Goal: Information Seeking & Learning: Learn about a topic

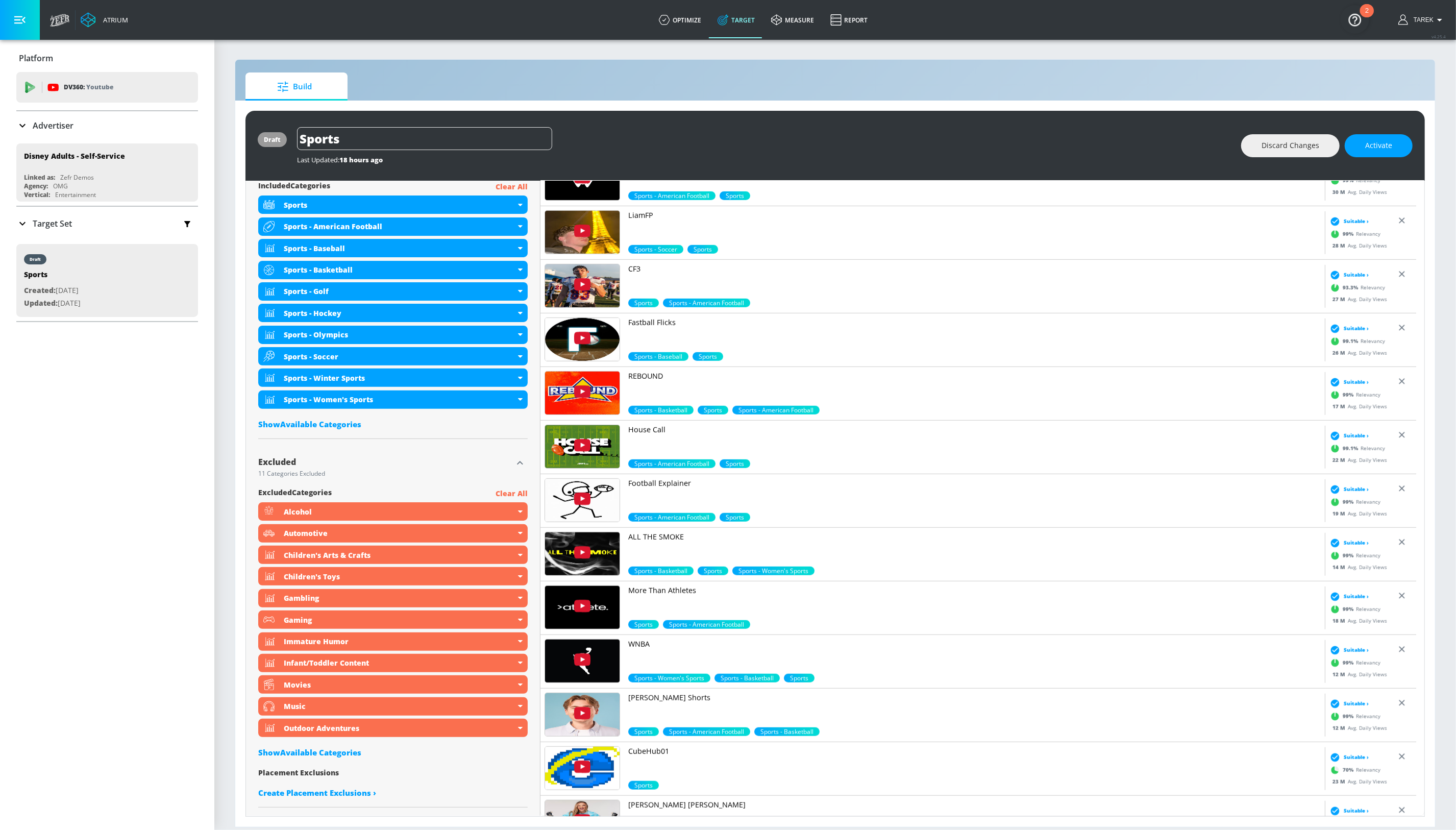
scroll to position [538, 0]
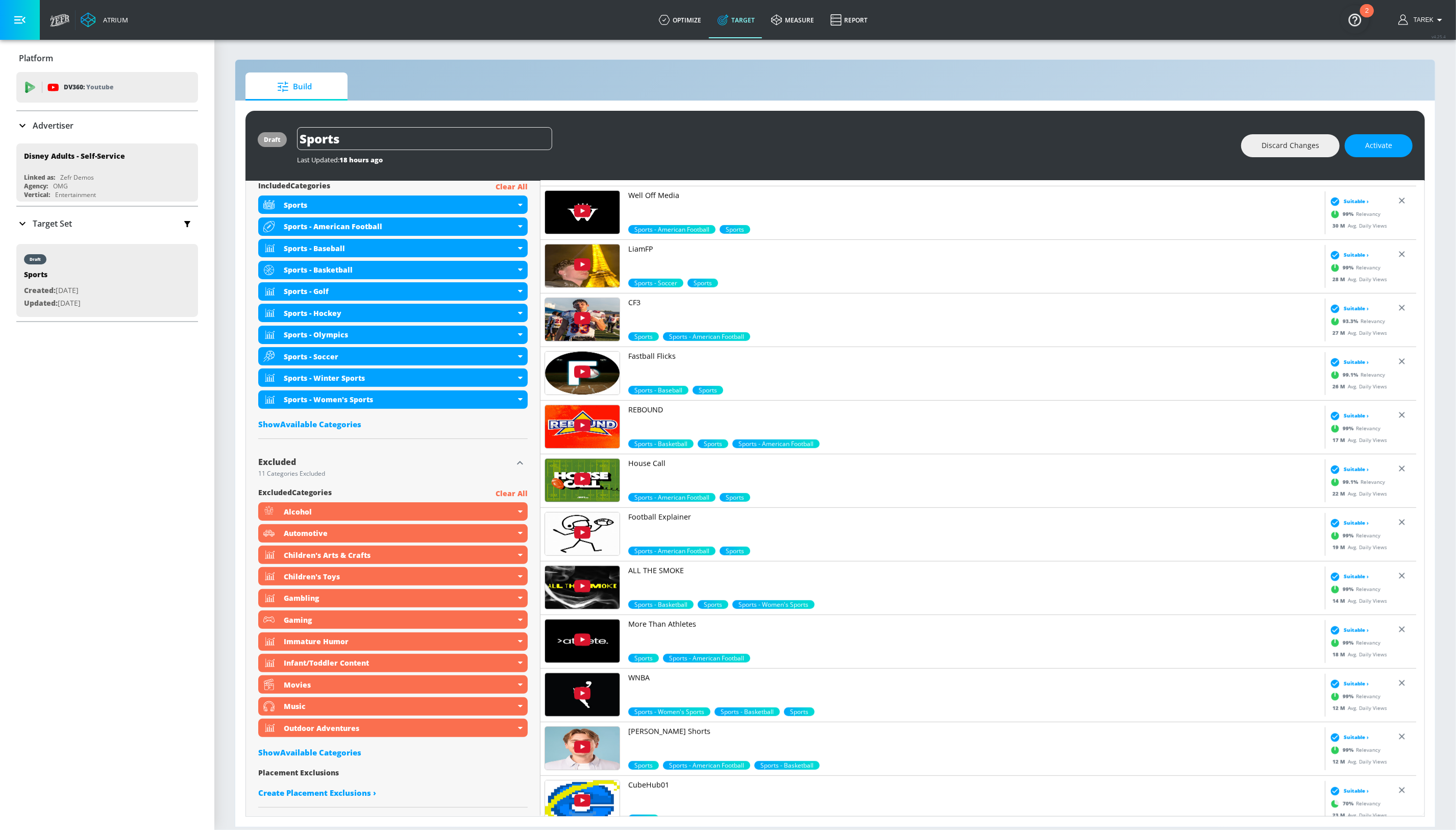
click at [1351, 200] on span "Suitable ›" at bounding box center [1356, 201] width 25 height 8
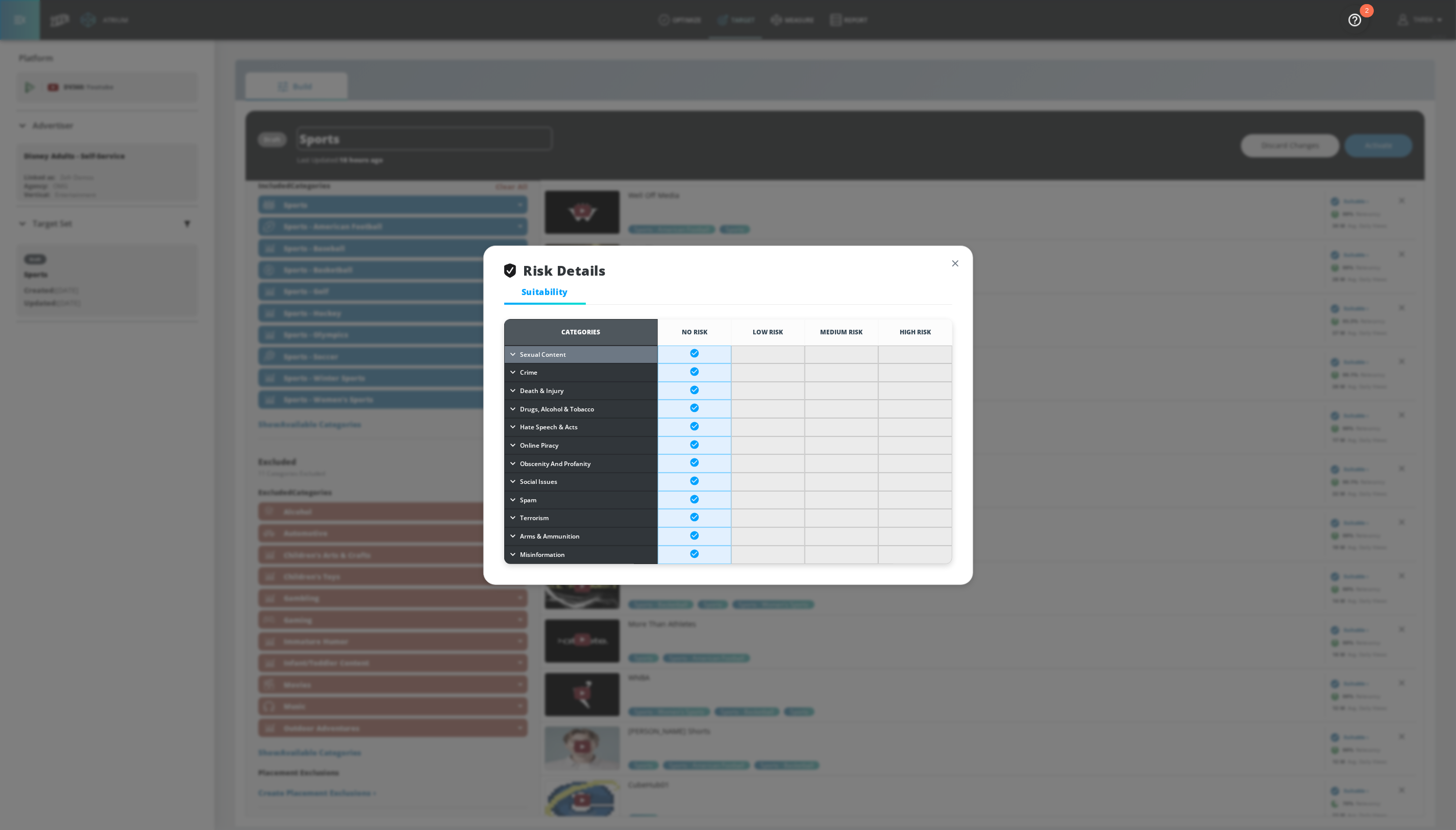
click at [513, 349] on icon "button" at bounding box center [513, 355] width 10 height 10
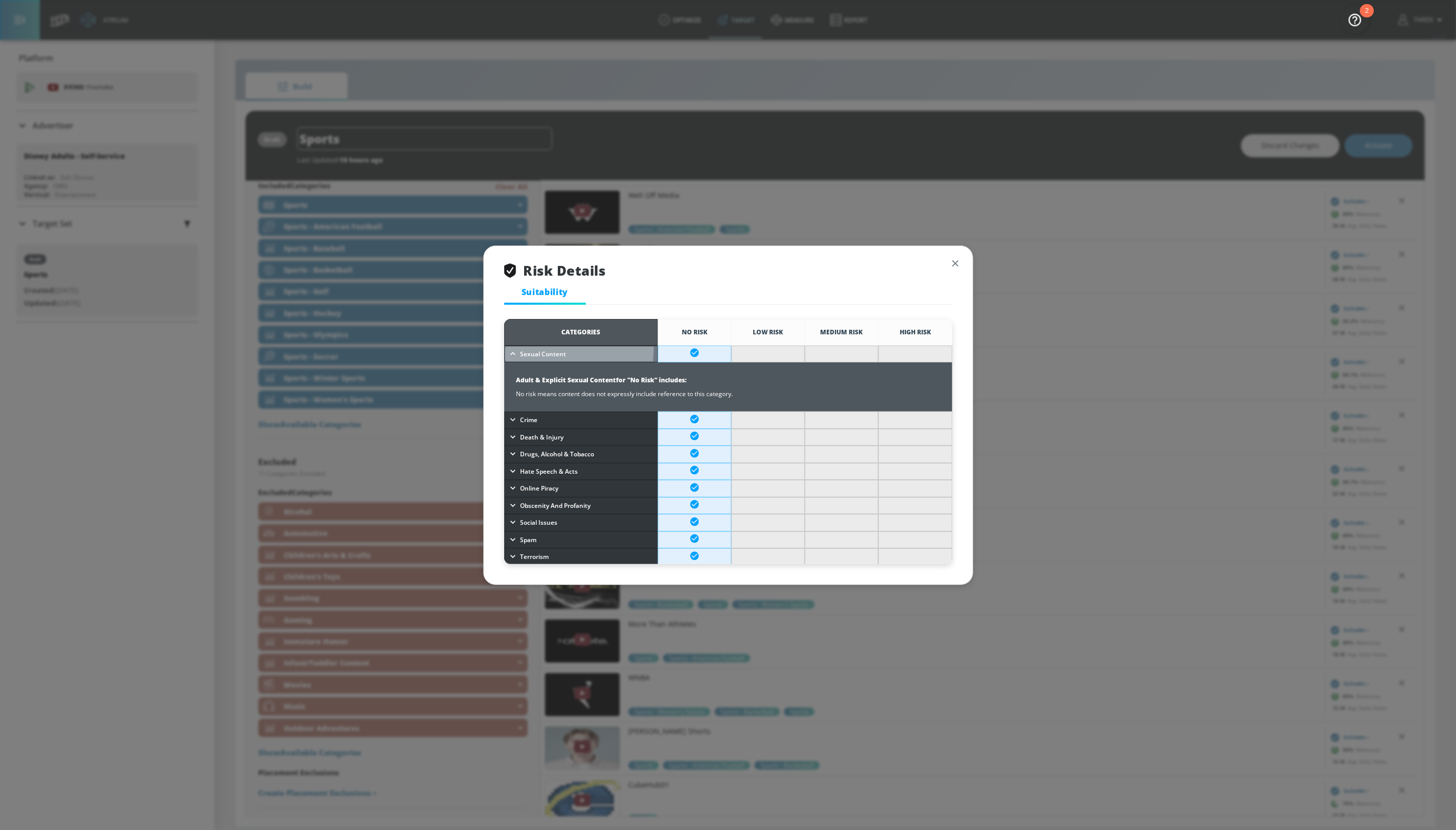
click at [513, 349] on icon "button" at bounding box center [513, 354] width 10 height 10
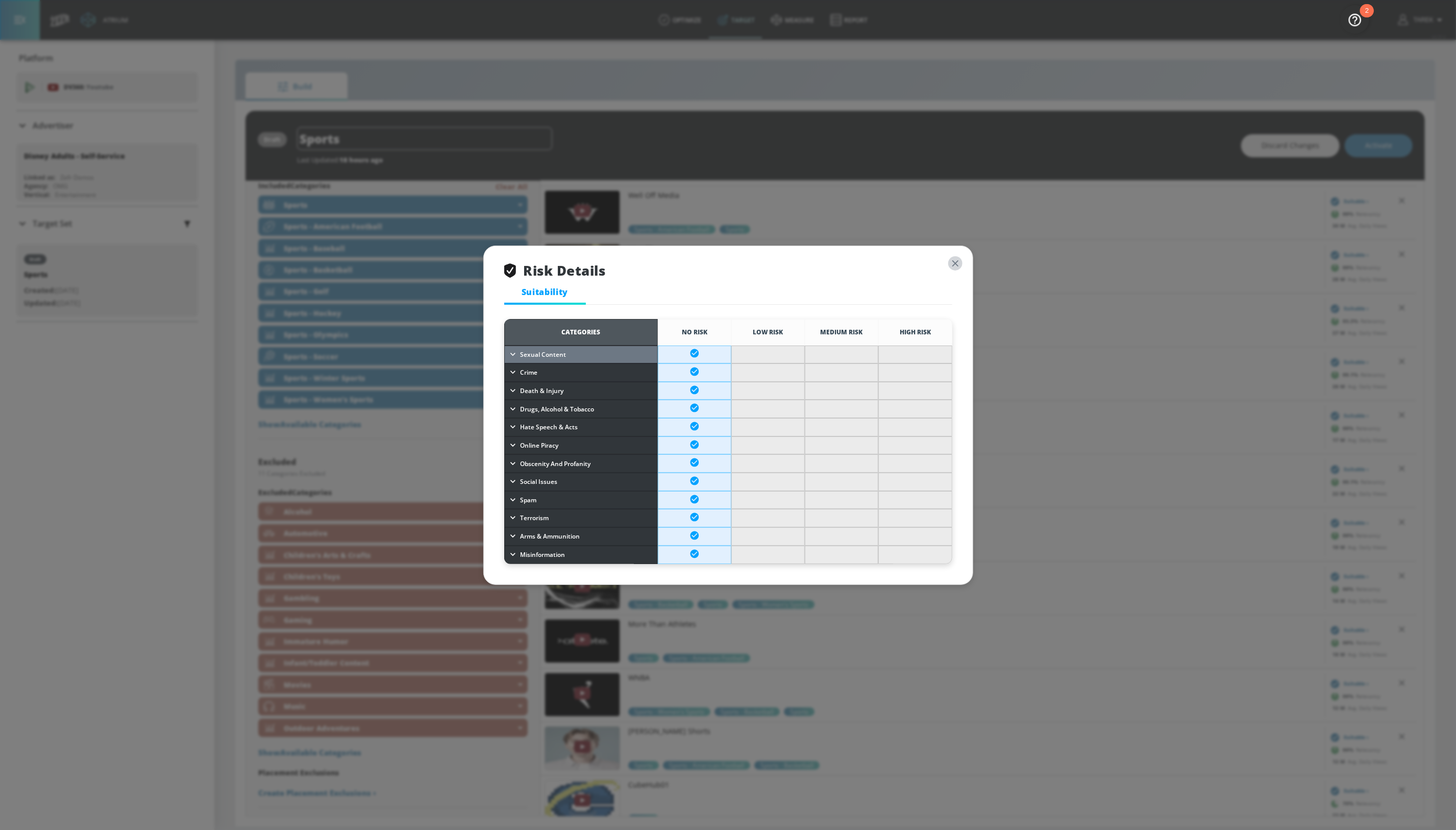
click at [953, 268] on icon "button" at bounding box center [955, 263] width 11 height 11
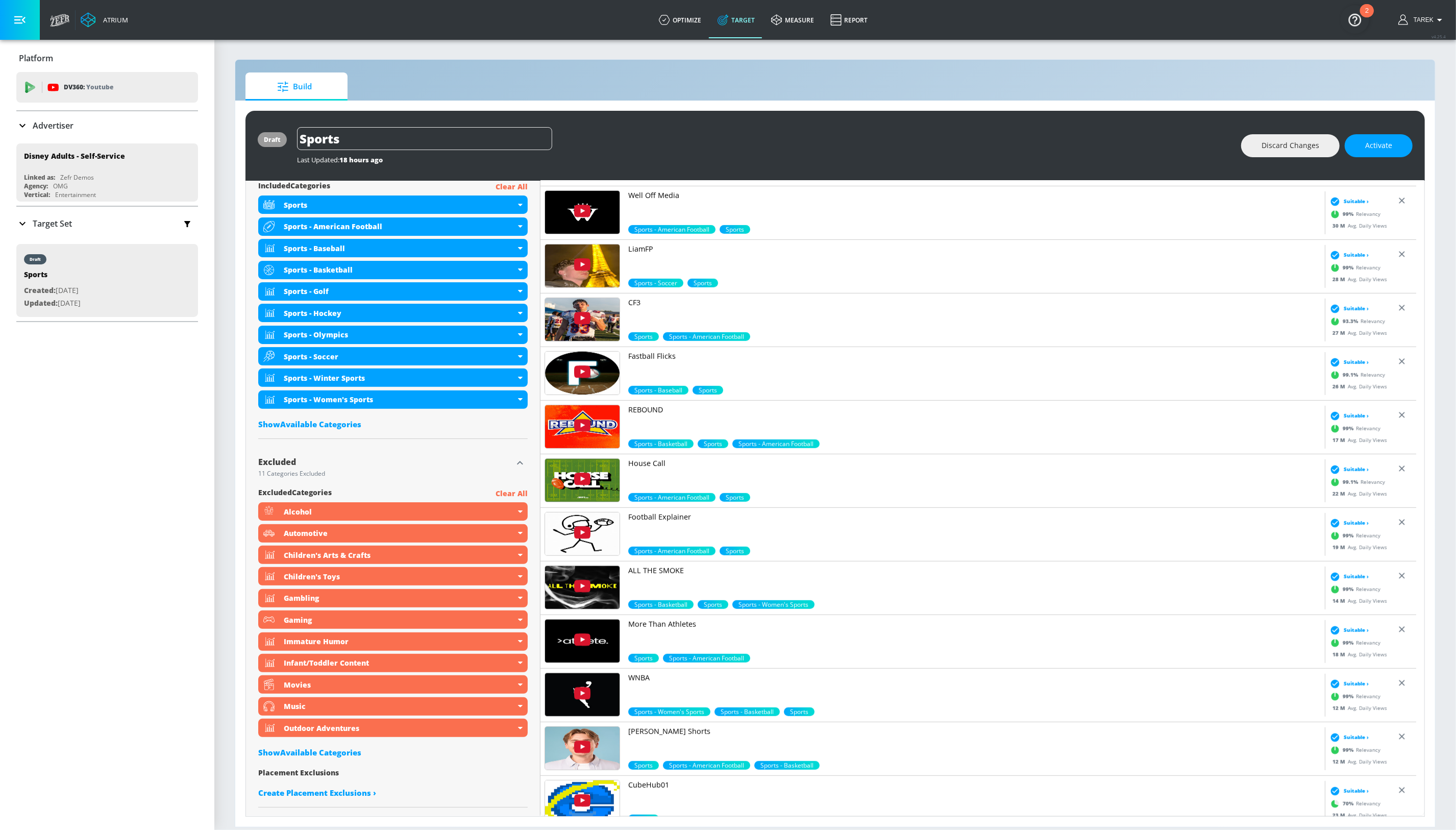
click at [1346, 360] on span "Suitable ›" at bounding box center [1356, 362] width 25 height 8
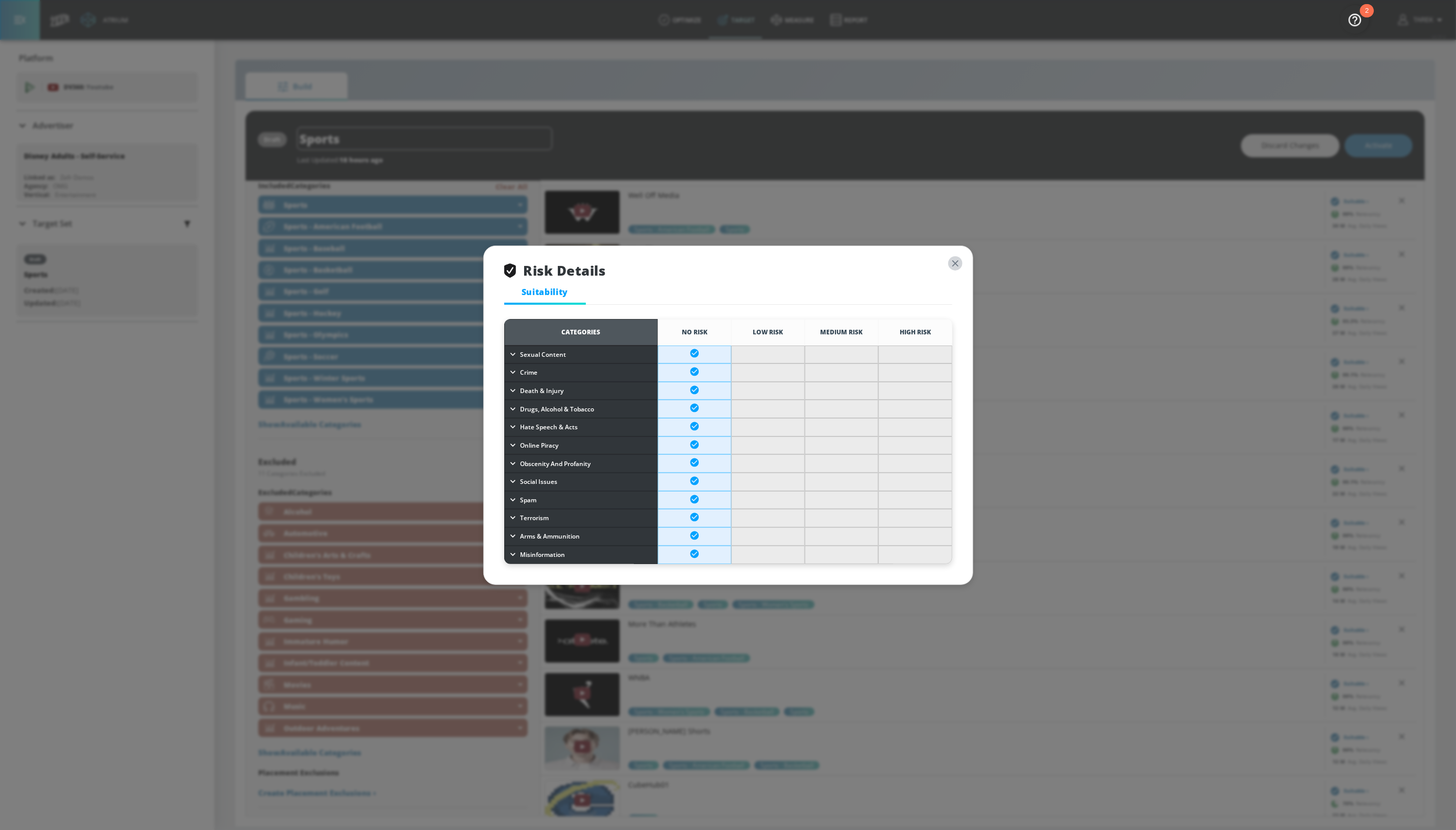
click at [957, 262] on icon "button" at bounding box center [955, 263] width 11 height 11
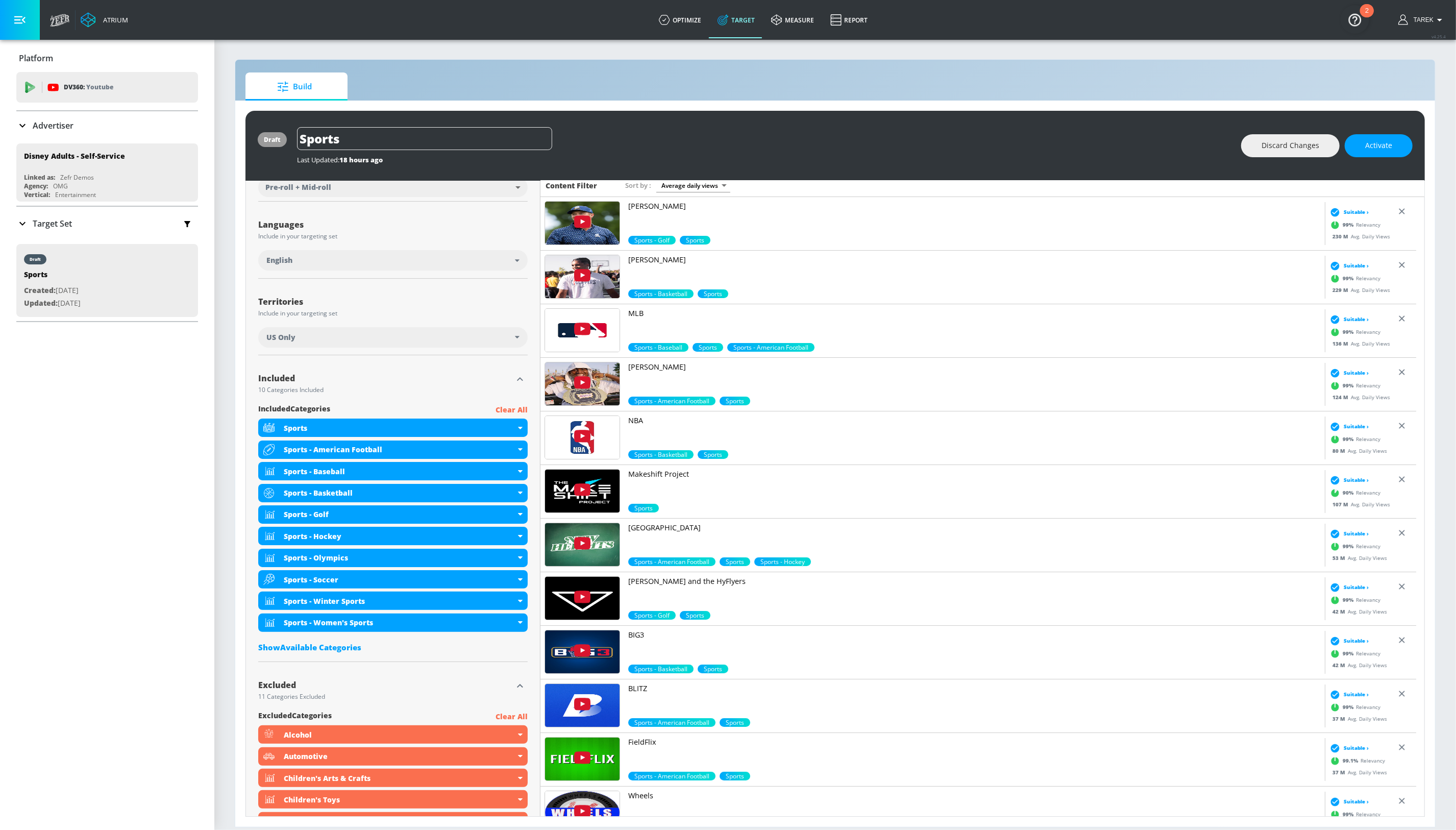
scroll to position [0, 0]
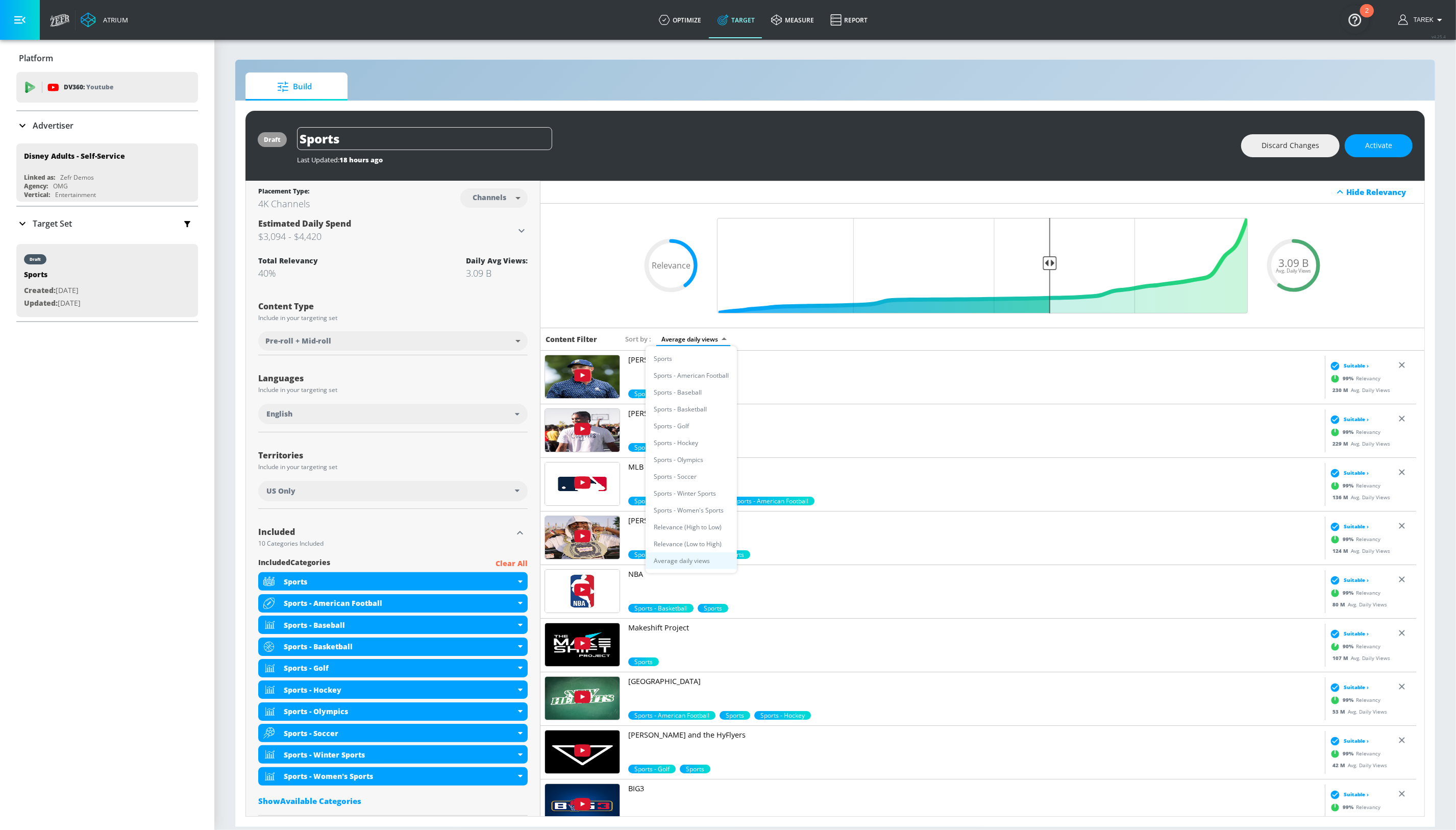
click at [695, 339] on body "Atrium optimize Target measure Report optimize Target measure Report v 4.25.4 T…" at bounding box center [728, 415] width 1456 height 830
click at [672, 523] on li "Relevance (High to Low)" at bounding box center [691, 527] width 92 height 17
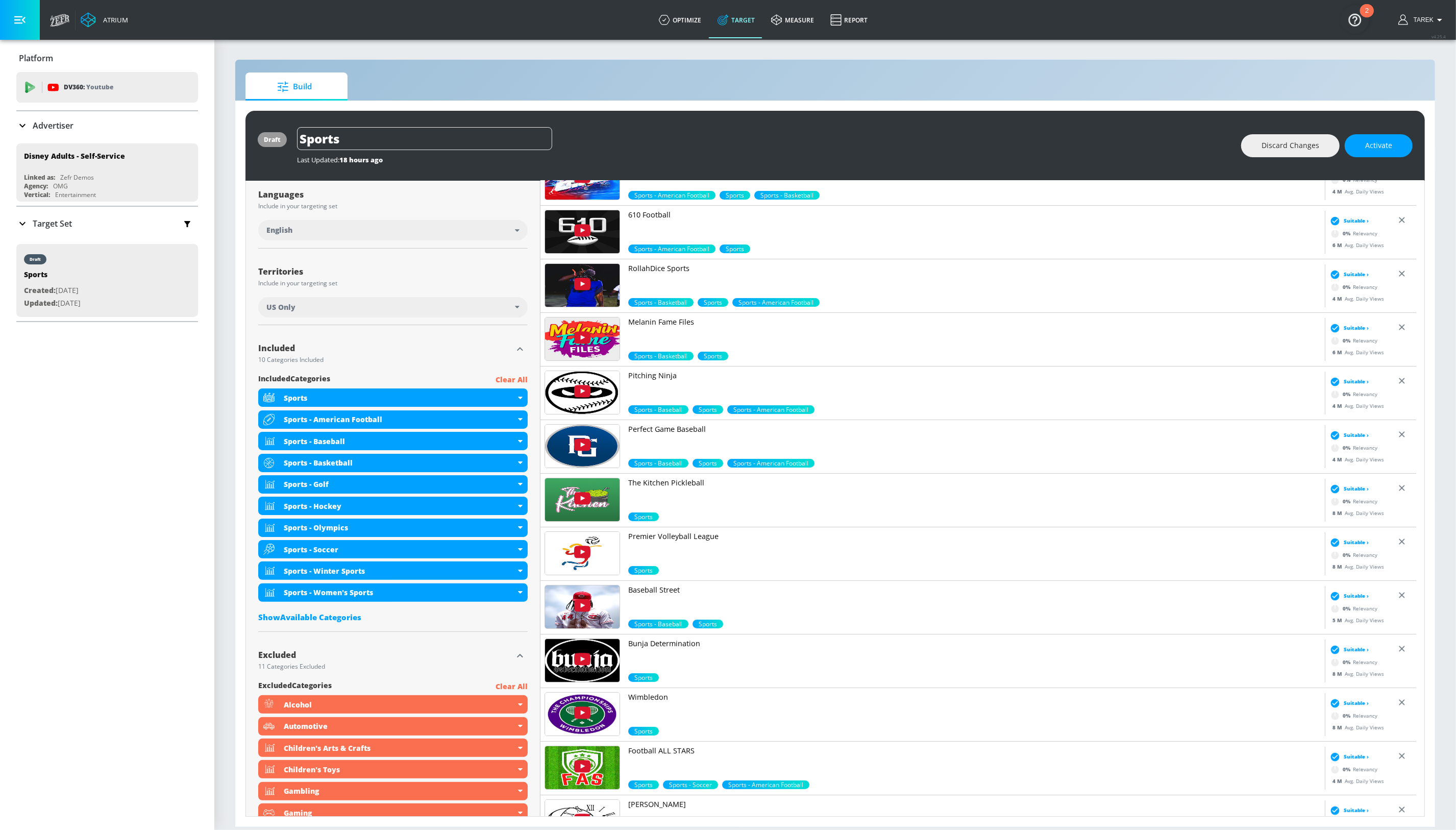
scroll to position [378, 0]
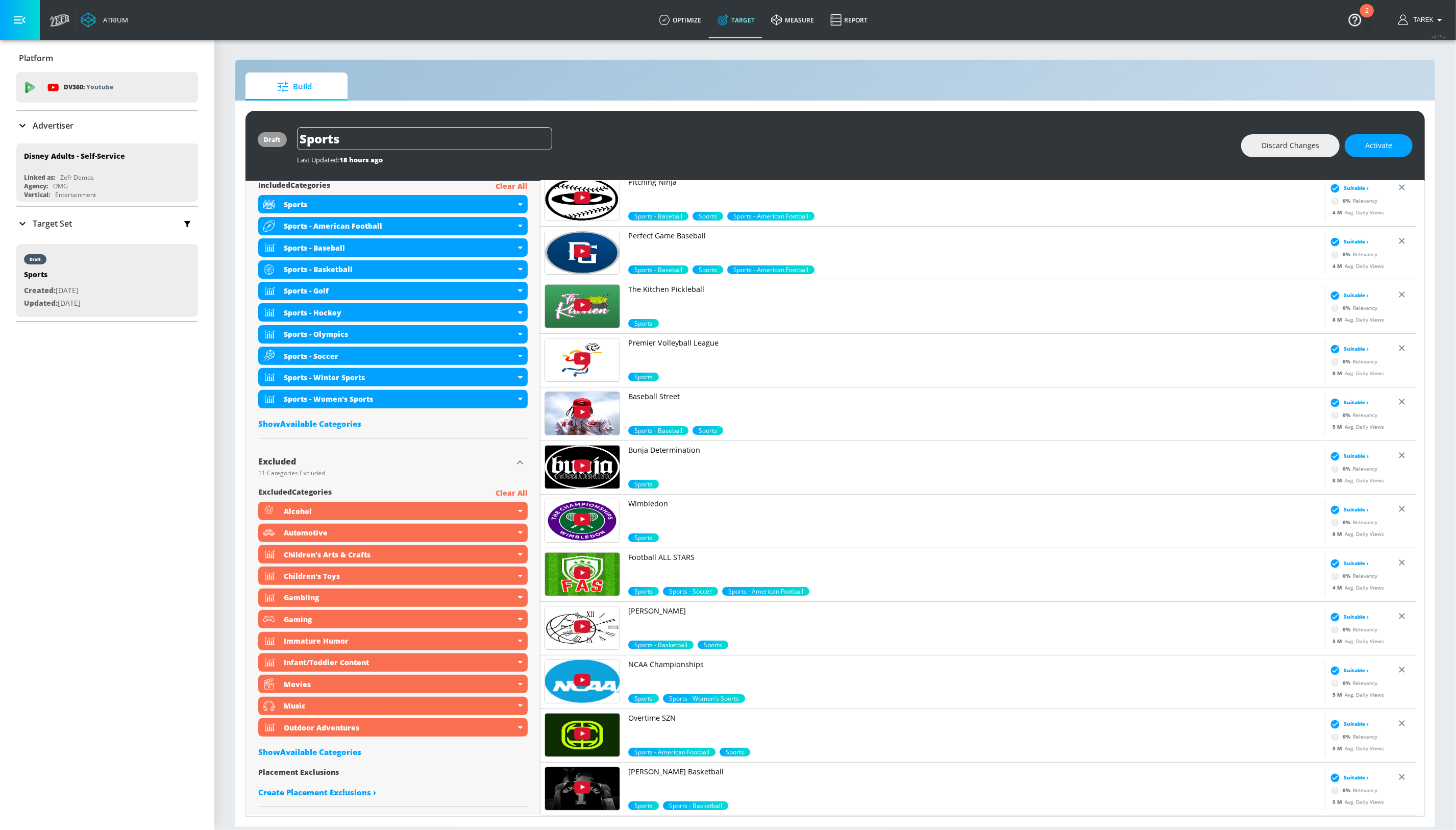
click at [1344, 780] on span "Suitable ›" at bounding box center [1356, 778] width 25 height 8
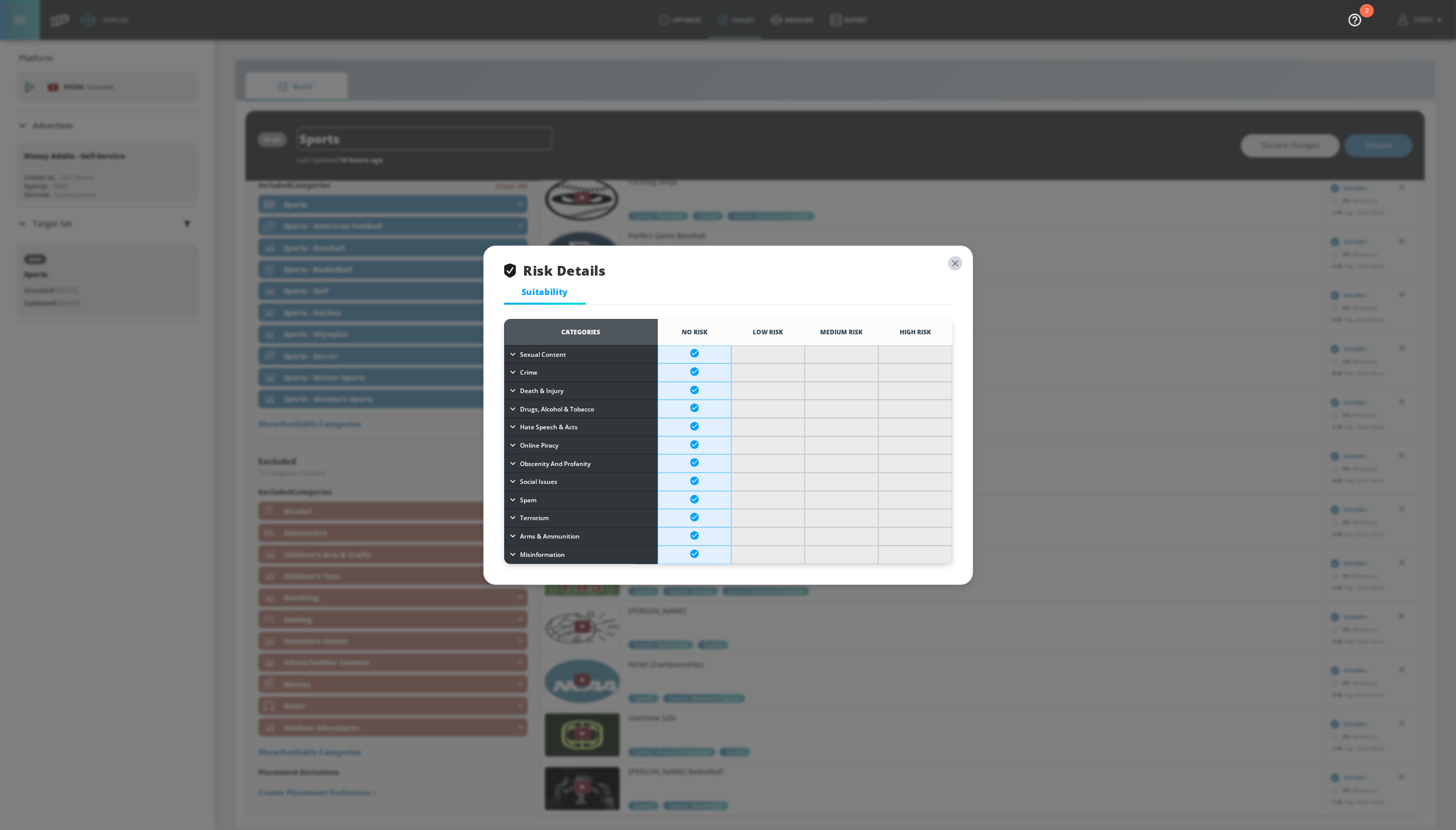
click at [954, 263] on icon "button" at bounding box center [955, 263] width 6 height 6
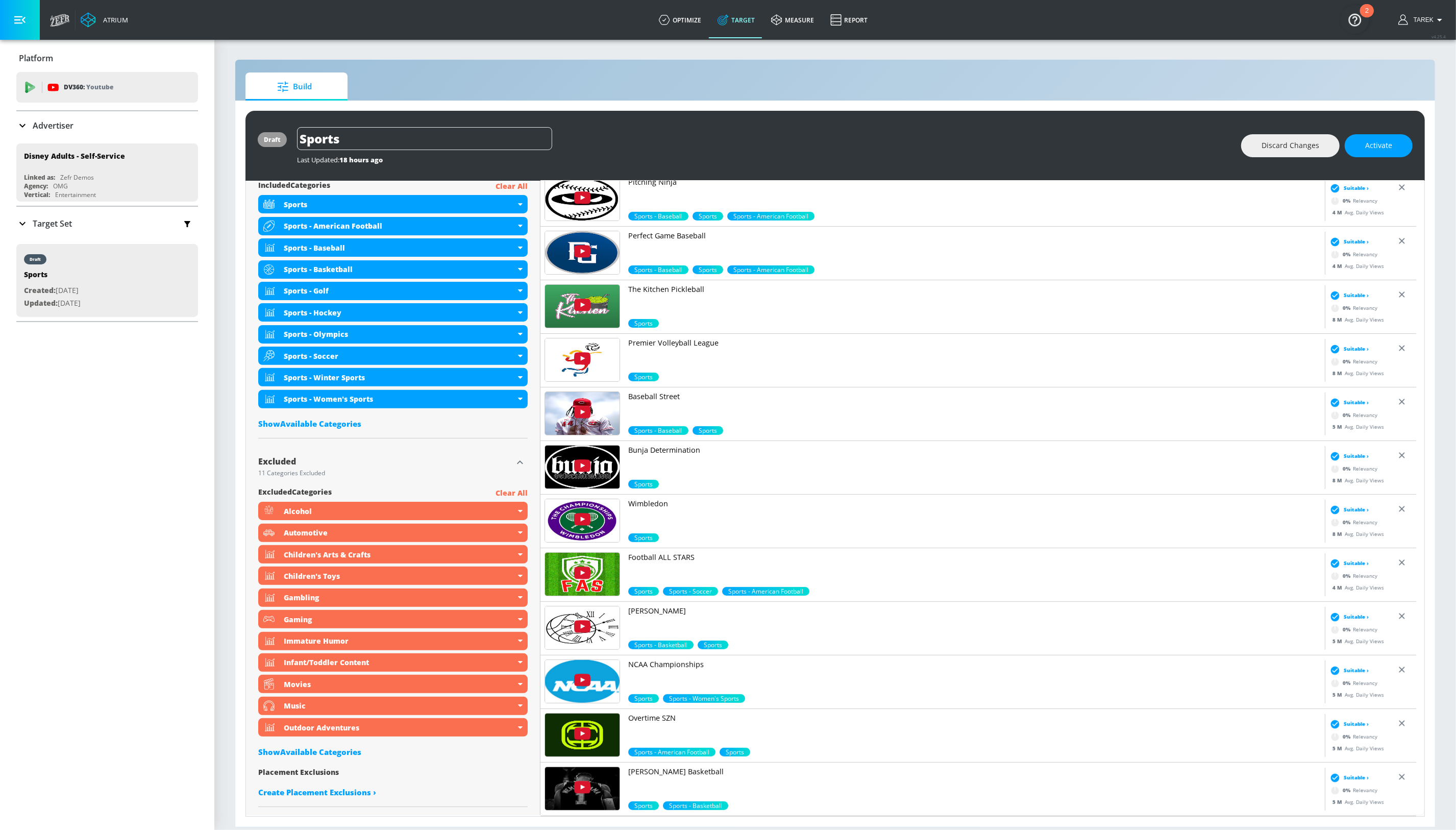
click at [1348, 723] on span "Suitable ›" at bounding box center [1356, 724] width 25 height 8
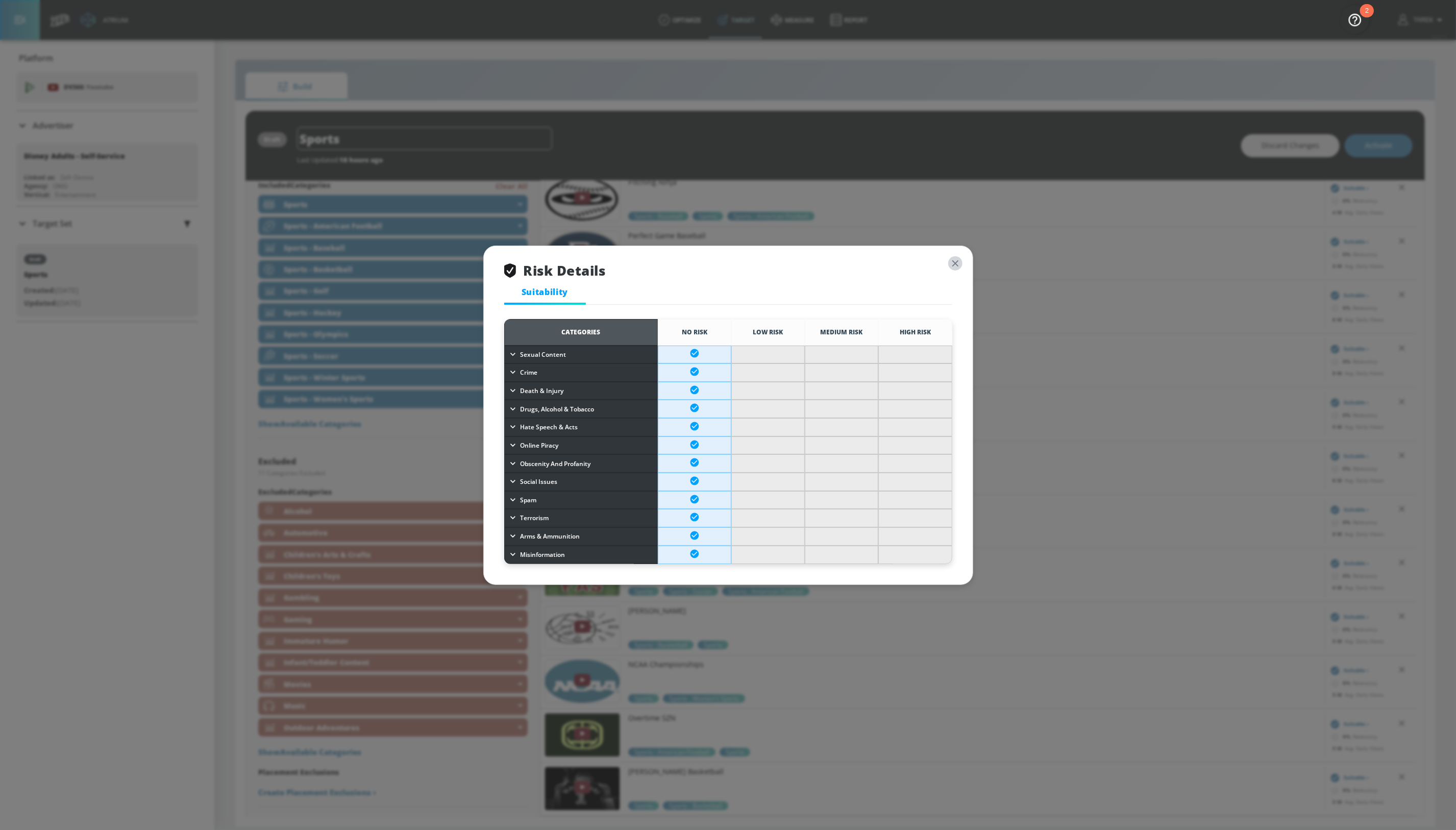
click at [954, 262] on icon "button" at bounding box center [955, 263] width 6 height 6
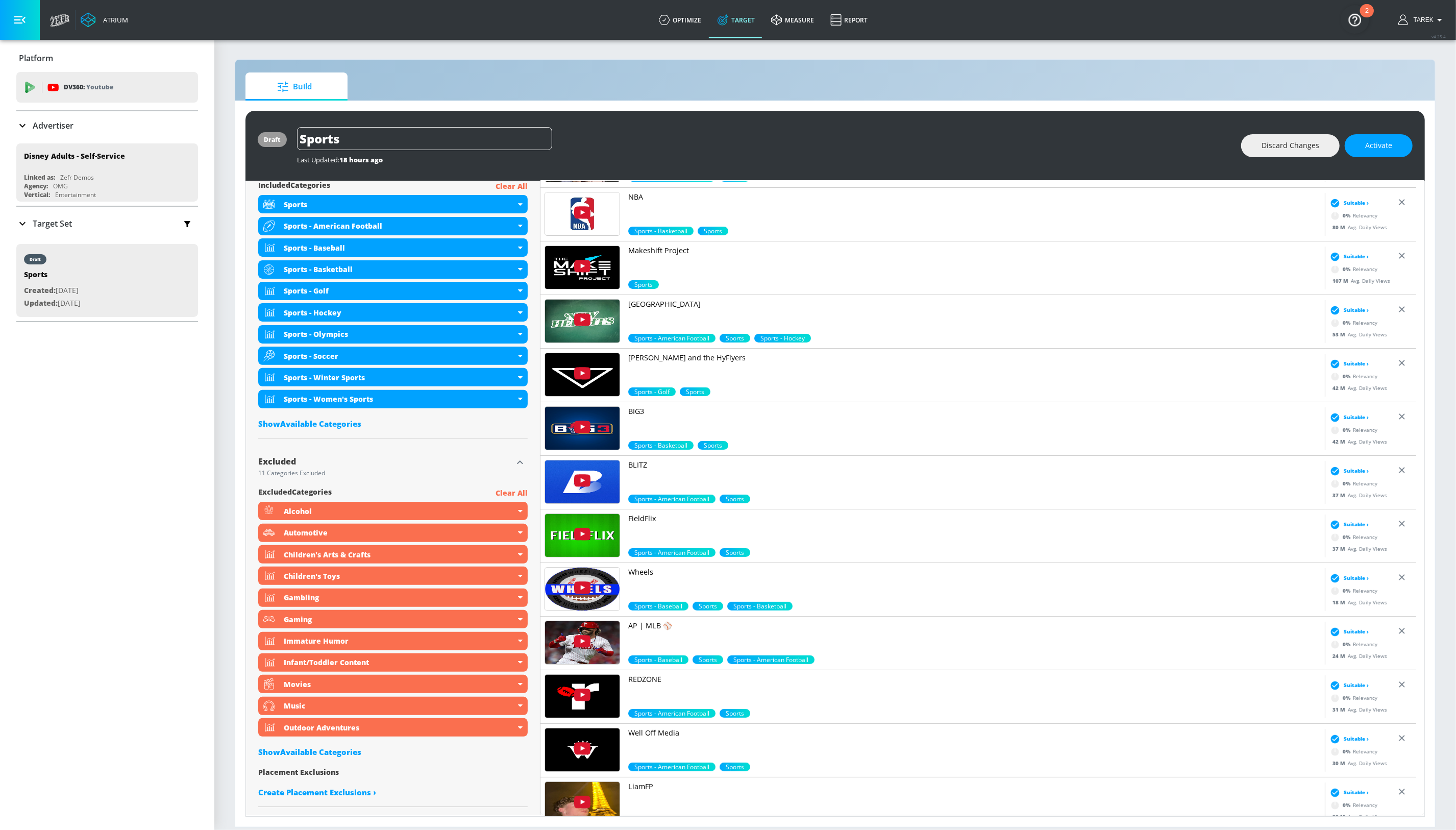
scroll to position [0, 0]
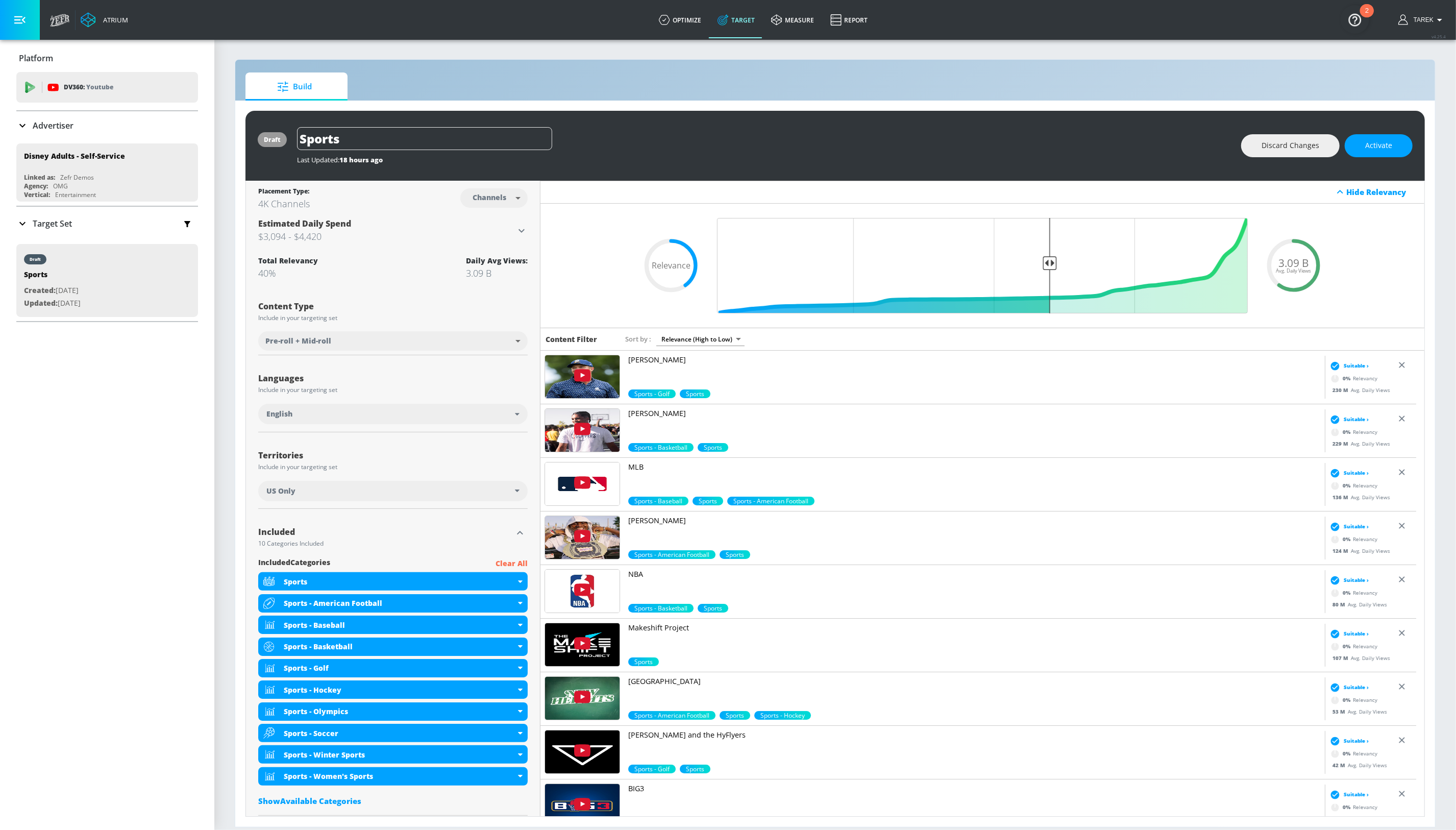
click at [1385, 194] on div "Hide Relevancy" at bounding box center [1383, 192] width 72 height 10
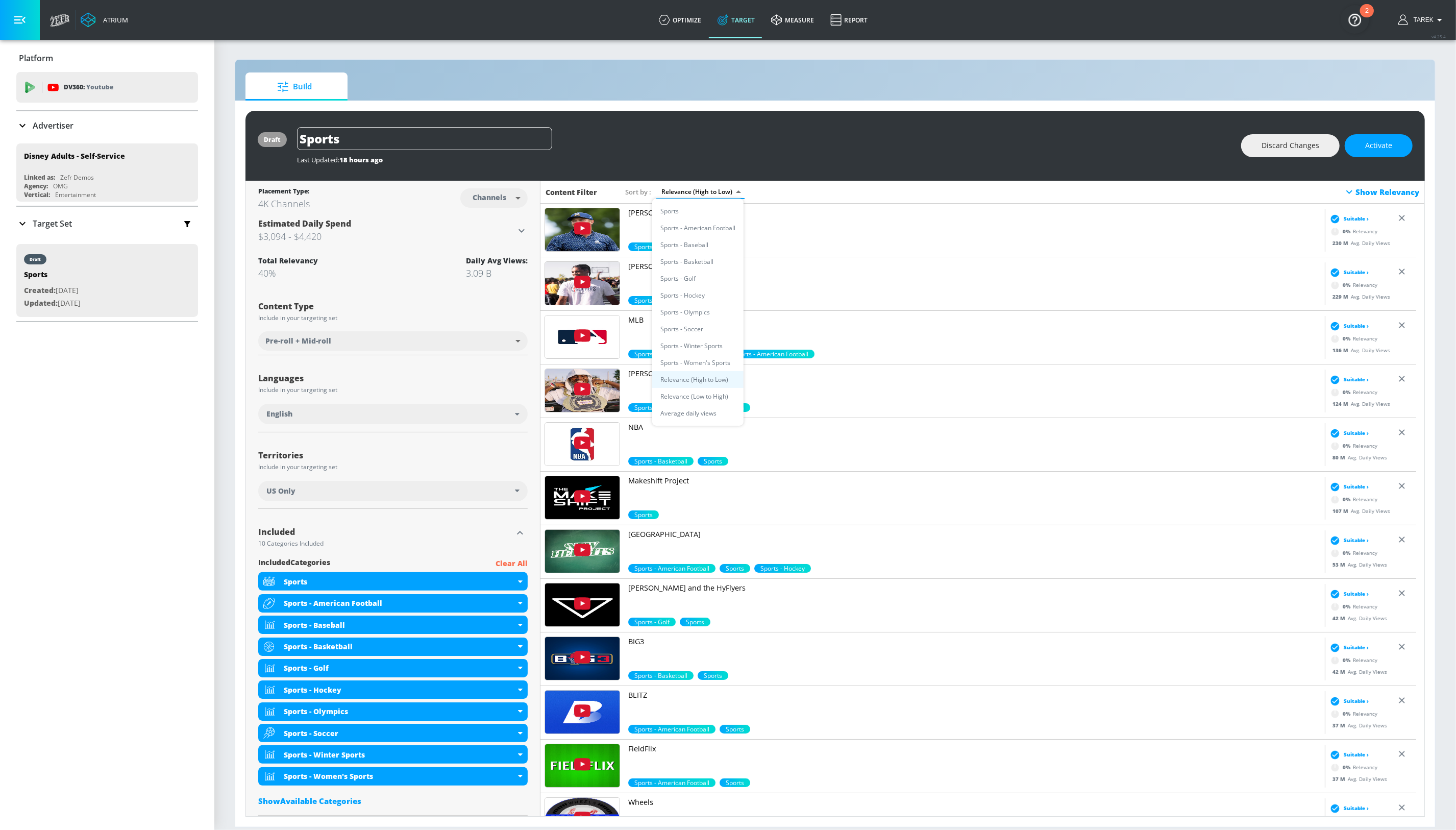
click at [712, 193] on body "Atrium optimize Target measure Report optimize Target measure Report v 4.25.4 T…" at bounding box center [728, 415] width 1456 height 830
click at [702, 413] on li "Average daily views" at bounding box center [698, 413] width 92 height 17
type input "avg_daily_views_last_7_days"
click at [582, 228] on img at bounding box center [582, 230] width 75 height 43
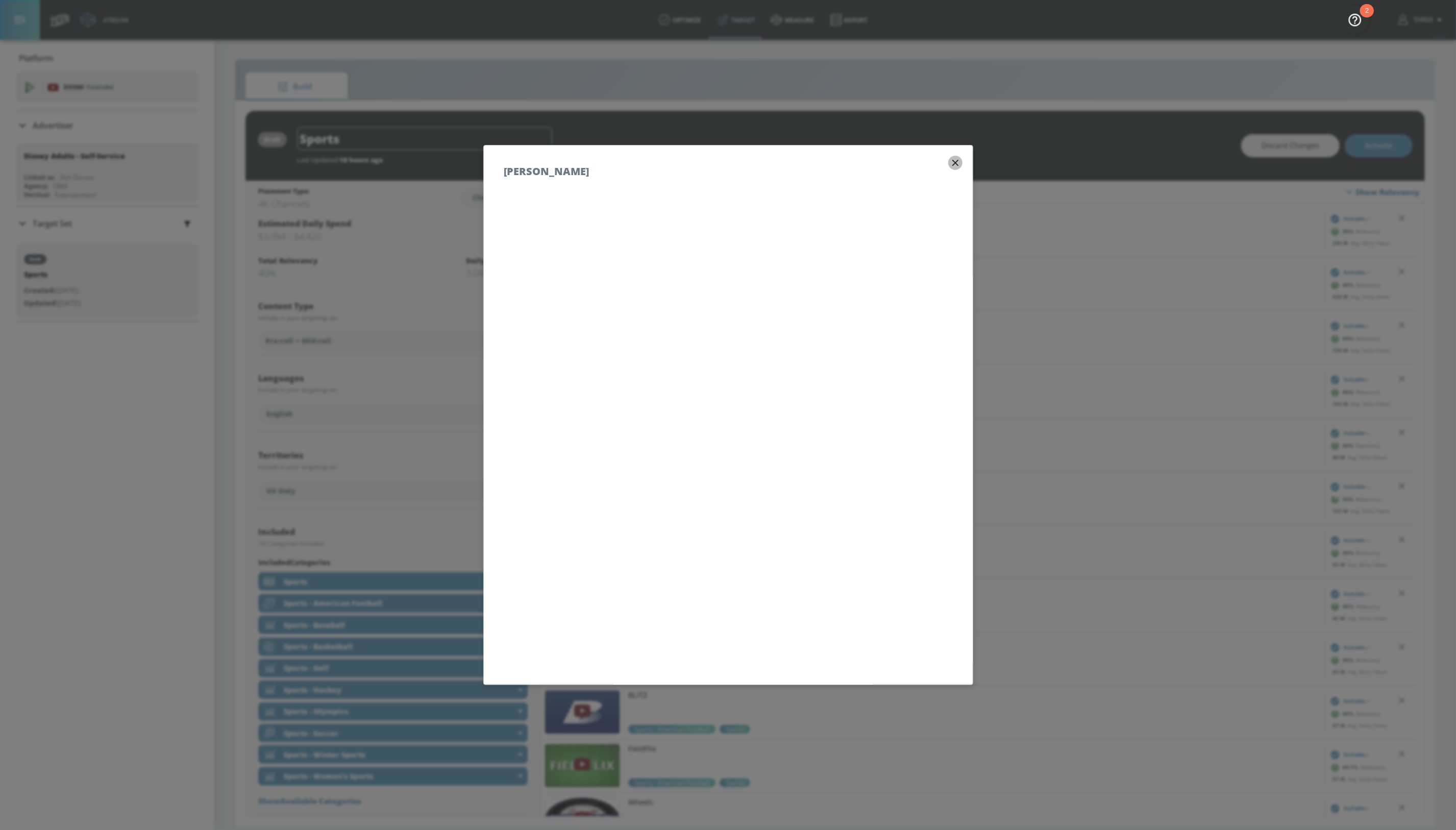
click at [952, 162] on icon "button" at bounding box center [955, 163] width 6 height 6
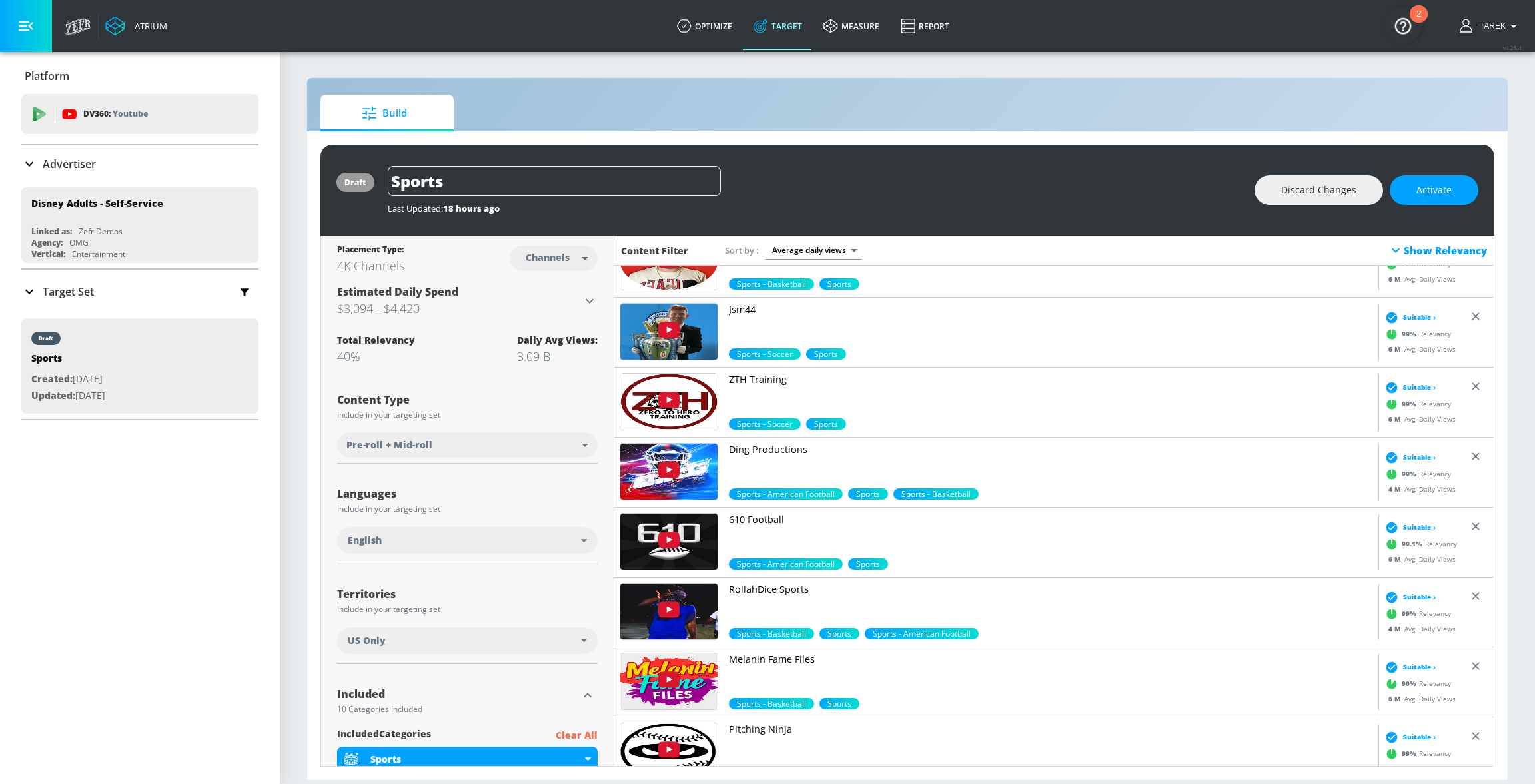
click at [1458, 245] on div "Show Relevancy" at bounding box center [1438, 251] width 100 height 16
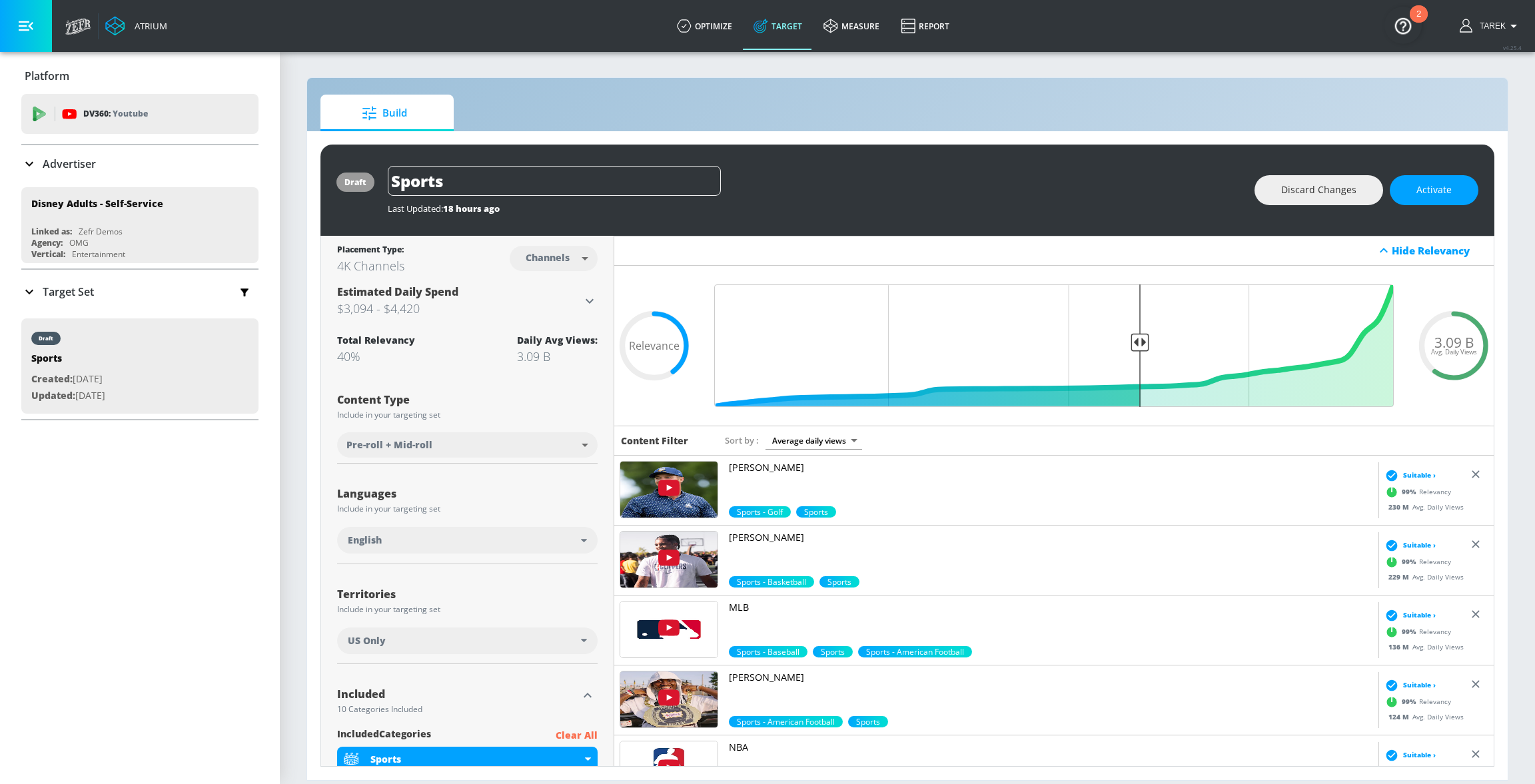
click at [789, 476] on link "[PERSON_NAME]" at bounding box center [1051, 483] width 644 height 45
click at [771, 540] on p "[PERSON_NAME]" at bounding box center [1051, 538] width 644 height 13
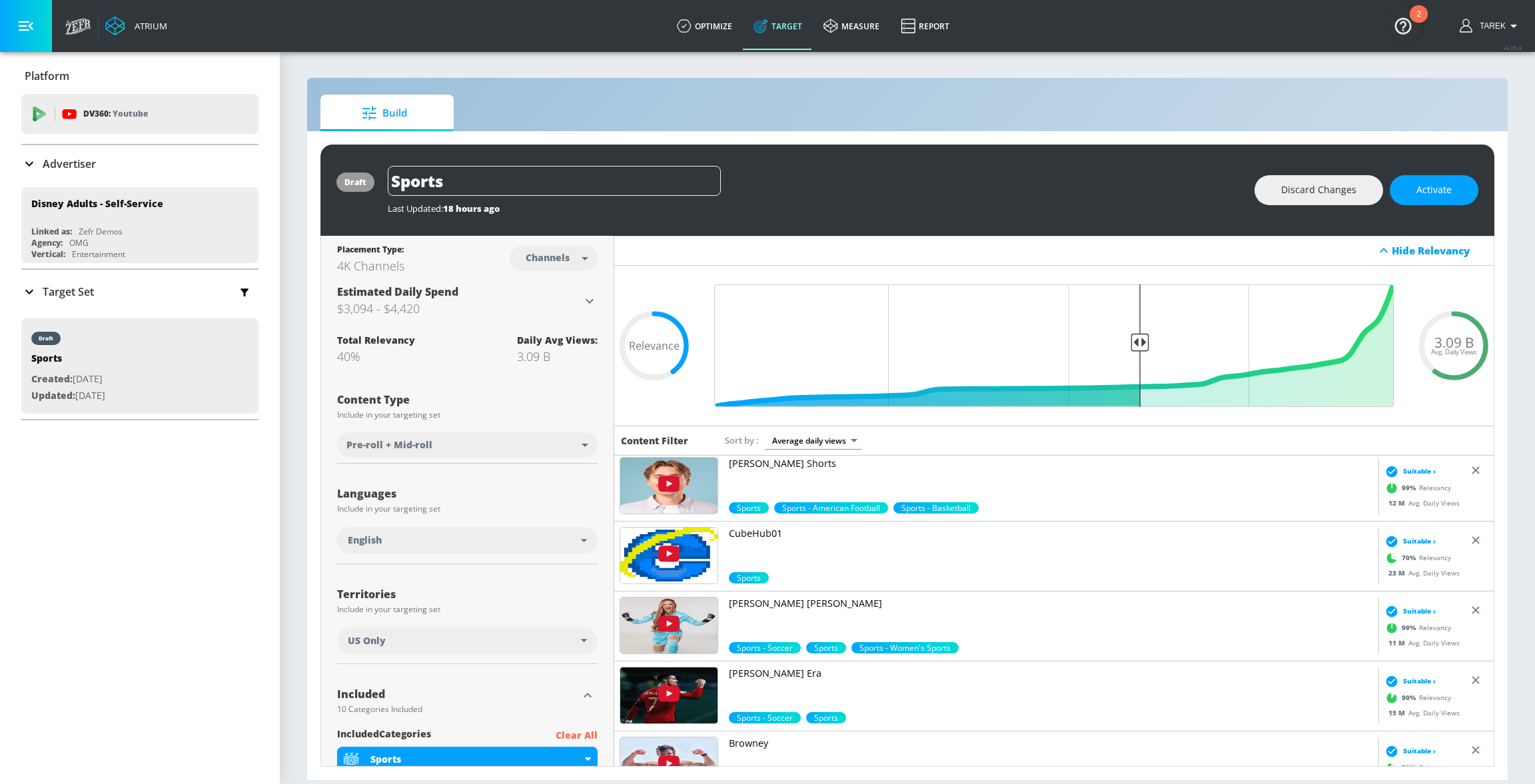
scroll to position [1684, 0]
